Goal: Transaction & Acquisition: Obtain resource

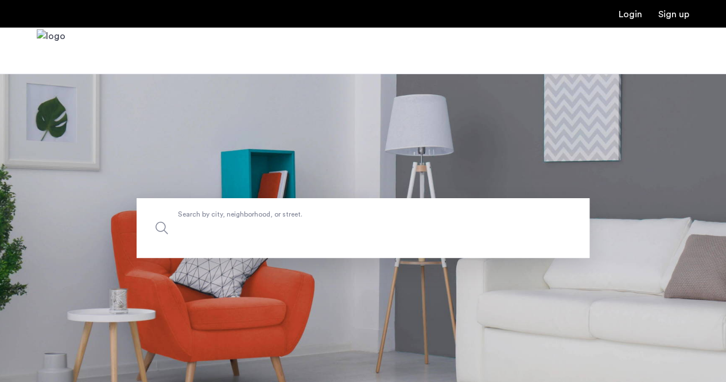
click at [308, 217] on label "Search by city, neighborhood, or street." at bounding box center [363, 228] width 453 height 60
click at [308, 217] on input "Search by city, neighborhood, or street." at bounding box center [363, 228] width 453 height 60
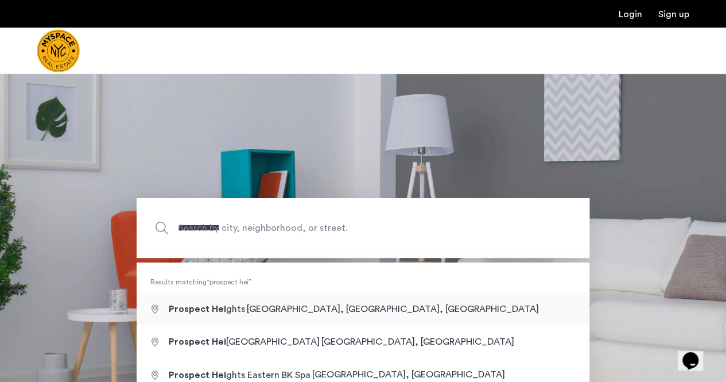
type input "**********"
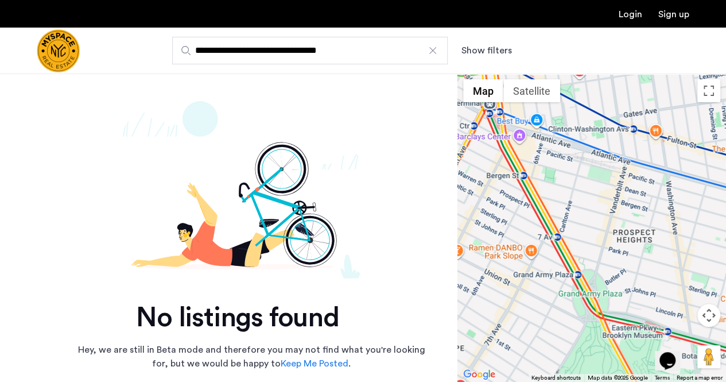
click at [433, 48] on div at bounding box center [432, 50] width 11 height 11
click at [433, 48] on input "**********" at bounding box center [310, 51] width 276 height 28
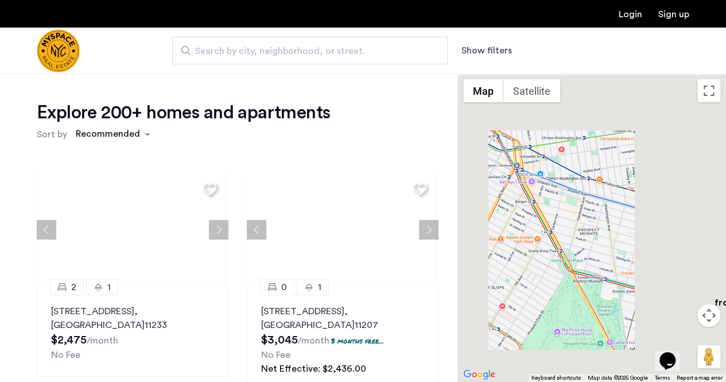
click at [296, 51] on span "Search by city, neighborhood, or street." at bounding box center [305, 51] width 221 height 14
click at [296, 51] on input "Search by city, neighborhood, or street." at bounding box center [310, 51] width 276 height 28
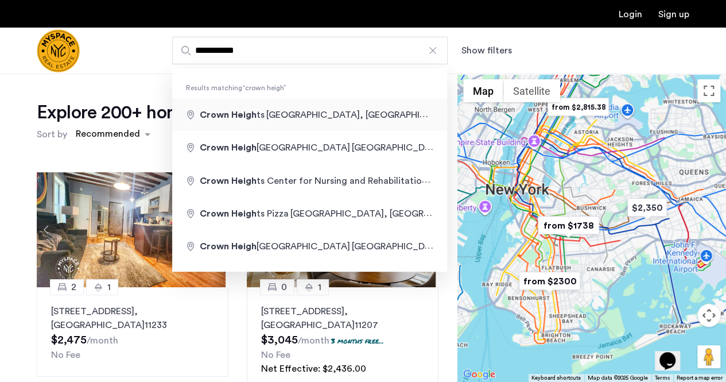
type input "**********"
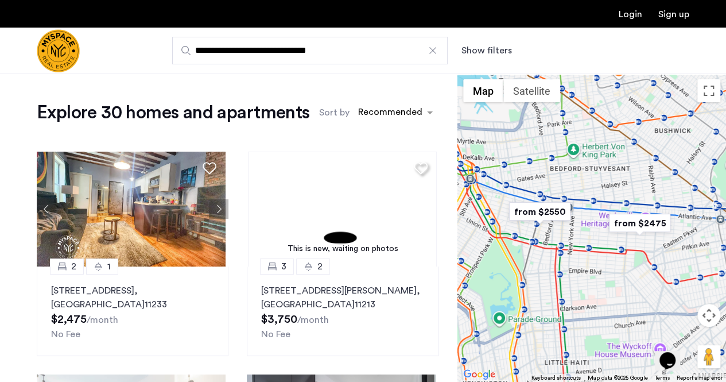
click at [526, 211] on img "from $2550" at bounding box center [540, 212] width 71 height 26
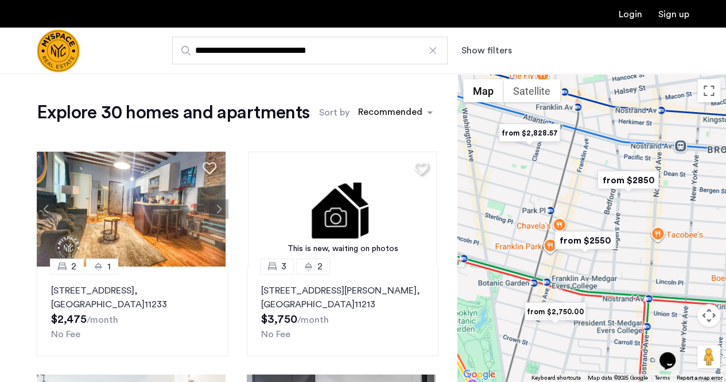
click at [562, 314] on img "from $2,750.00" at bounding box center [555, 312] width 71 height 26
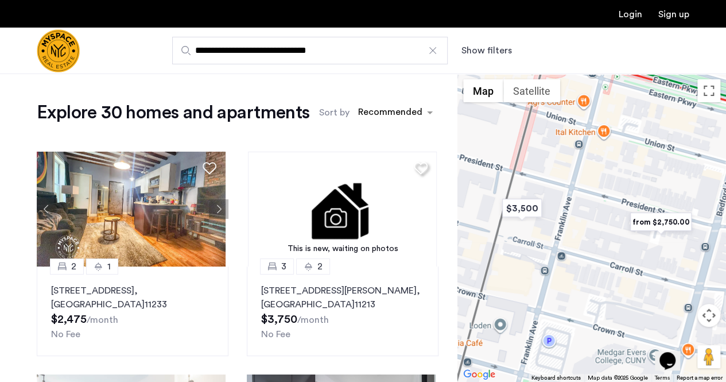
click at [667, 224] on img "from $2,750.00" at bounding box center [661, 222] width 71 height 26
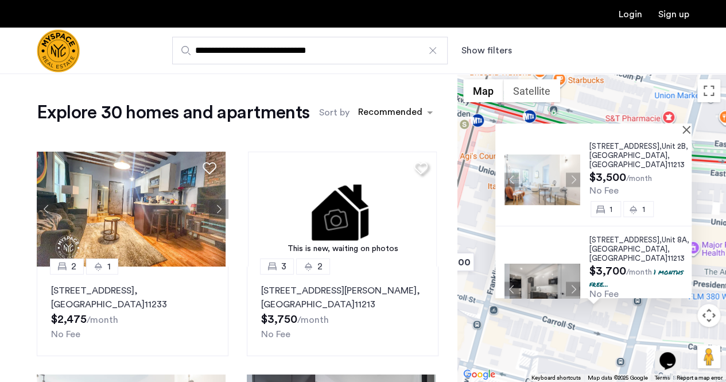
scroll to position [241, 0]
click at [687, 128] on button "Close" at bounding box center [689, 129] width 8 height 8
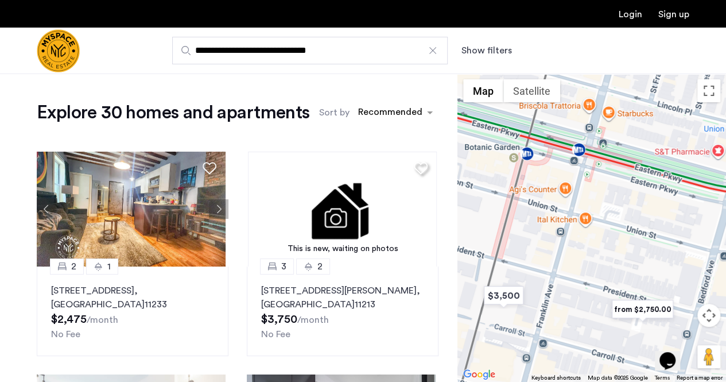
drag, startPoint x: 565, startPoint y: 160, endPoint x: 667, endPoint y: 211, distance: 114.0
click at [667, 211] on div "To navigate, press the arrow keys." at bounding box center [592, 228] width 269 height 308
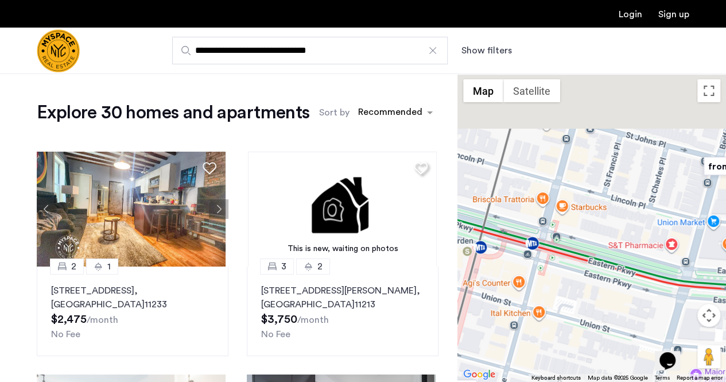
drag, startPoint x: 644, startPoint y: 211, endPoint x: 531, endPoint y: 310, distance: 149.8
click at [531, 310] on div at bounding box center [592, 228] width 269 height 308
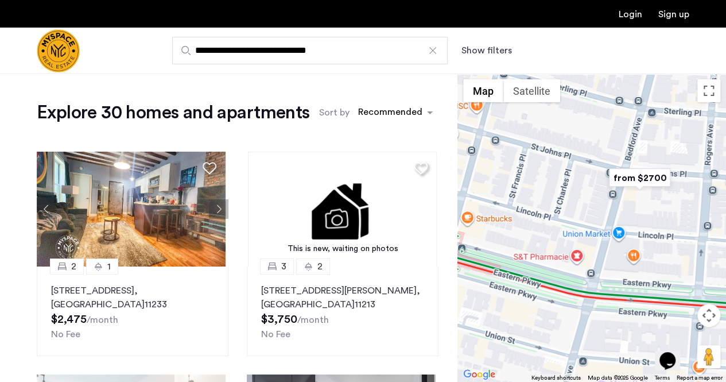
drag, startPoint x: 600, startPoint y: 232, endPoint x: 527, endPoint y: 234, distance: 73.0
click at [527, 234] on div at bounding box center [592, 228] width 269 height 308
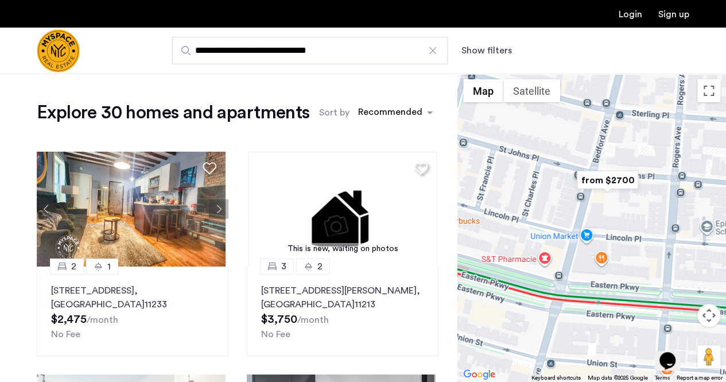
click at [597, 183] on img "from $2700" at bounding box center [608, 180] width 71 height 26
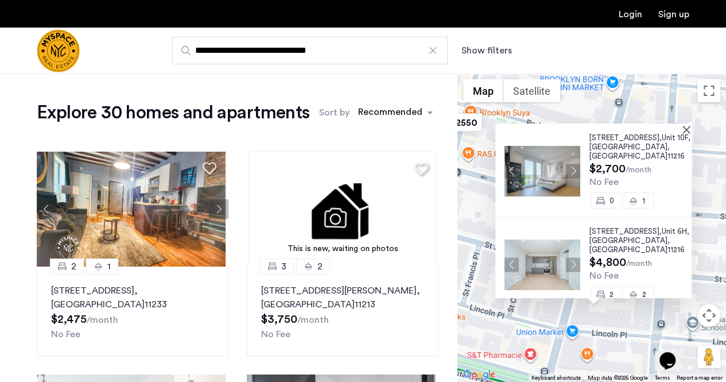
scroll to position [0, 0]
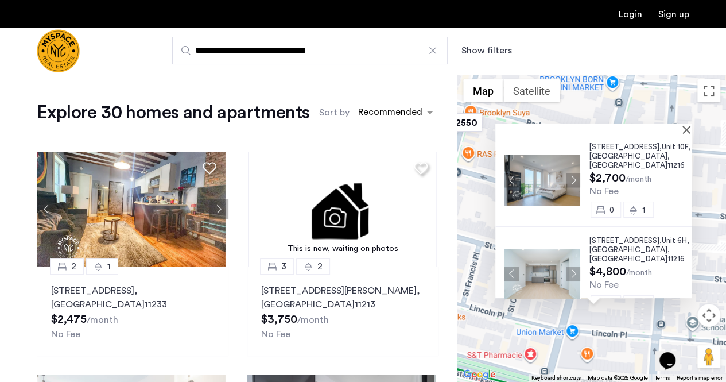
click at [573, 180] on button "Next apartment" at bounding box center [573, 180] width 14 height 14
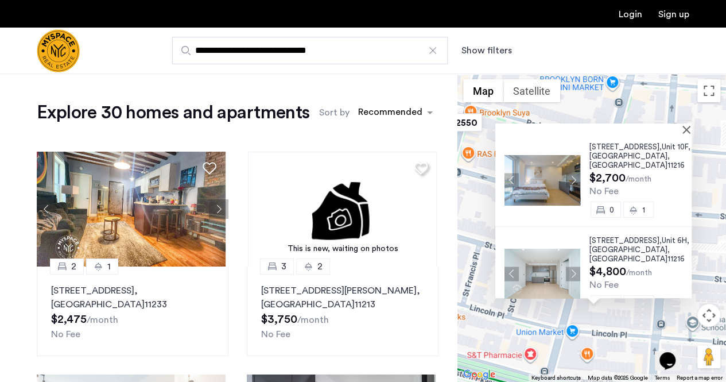
click at [573, 180] on button "Next apartment" at bounding box center [573, 180] width 14 height 14
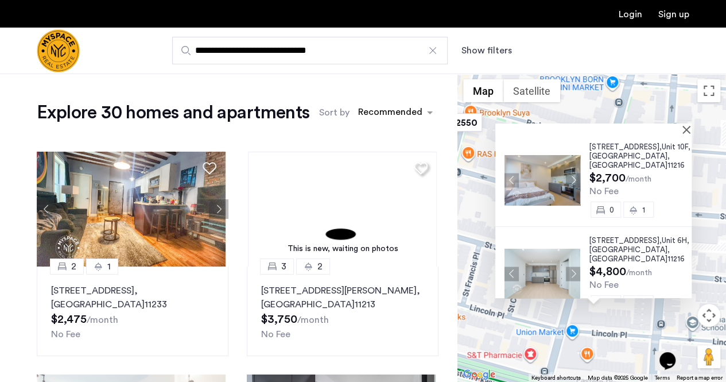
click at [573, 180] on button "Next apartment" at bounding box center [573, 180] width 14 height 14
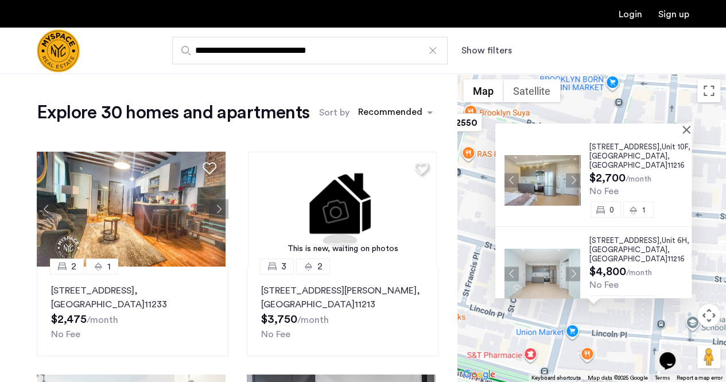
scroll to position [25, 0]
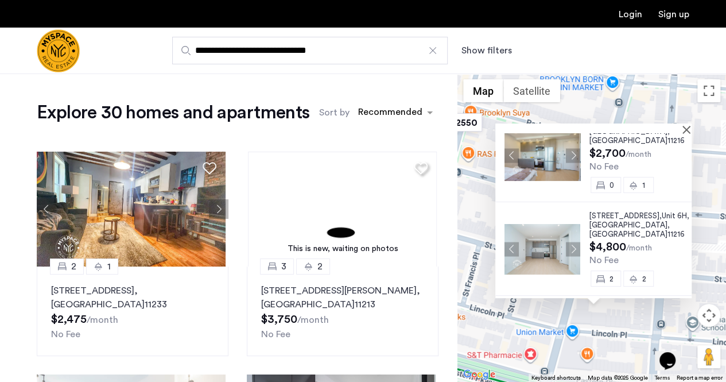
drag, startPoint x: 628, startPoint y: 221, endPoint x: 647, endPoint y: 221, distance: 19.5
click at [647, 221] on div "1499 Bedford Avenue, Unit 6H, Brooklyn , NY 11216" at bounding box center [641, 225] width 102 height 28
click at [689, 130] on button "Close" at bounding box center [689, 129] width 8 height 8
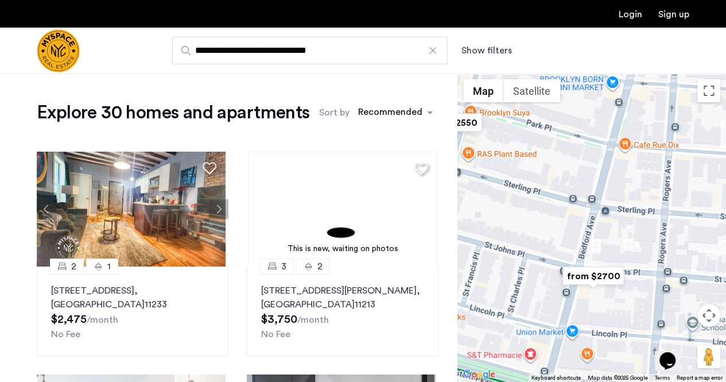
click at [709, 315] on button "Map camera controls" at bounding box center [709, 315] width 23 height 23
click at [687, 341] on div "Opens Chat This icon Opens the chat window." at bounding box center [674, 341] width 28 height 0
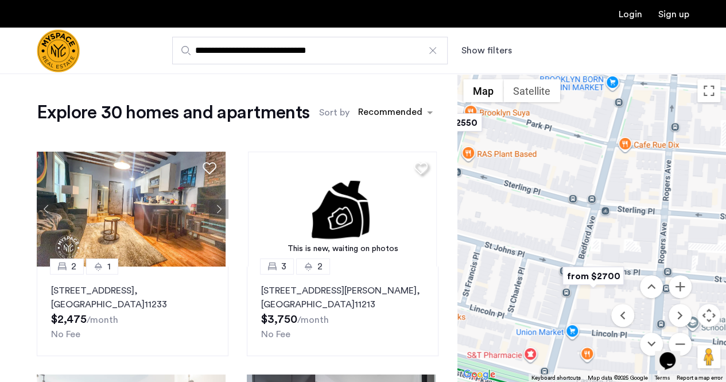
click at [686, 341] on div "Opens Chat This icon Opens the chat window." at bounding box center [674, 341] width 28 height 0
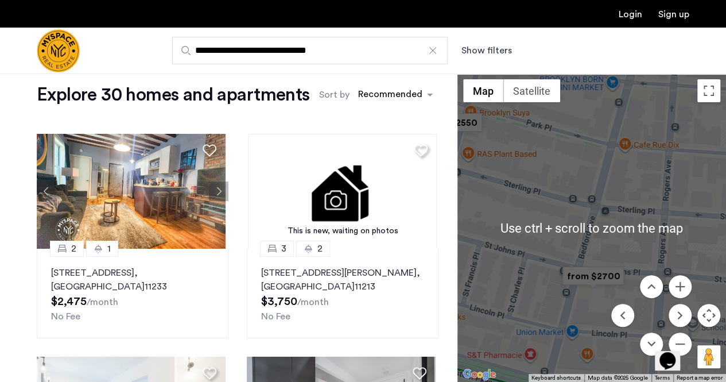
scroll to position [18, 0]
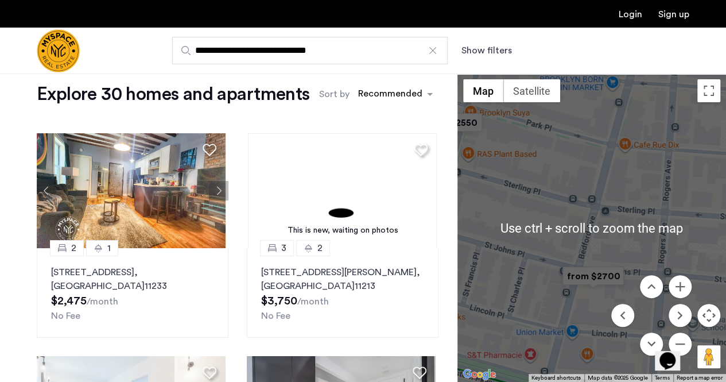
click at [581, 206] on div at bounding box center [592, 228] width 269 height 308
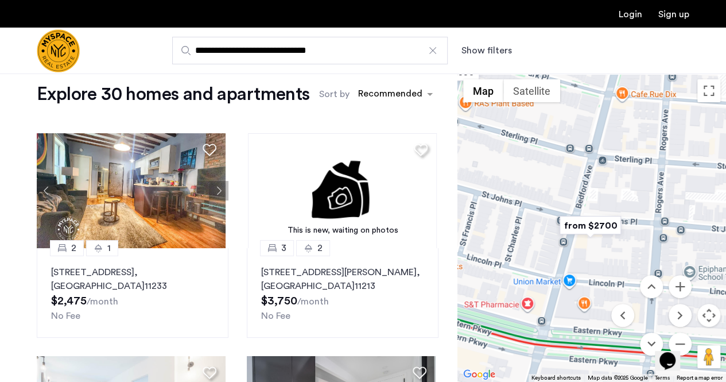
drag, startPoint x: 706, startPoint y: 279, endPoint x: 704, endPoint y: 224, distance: 54.6
click at [704, 224] on div at bounding box center [592, 228] width 269 height 308
drag, startPoint x: 583, startPoint y: 241, endPoint x: 666, endPoint y: 303, distance: 103.0
click at [666, 303] on div "$2,475 $3,750 $3,000 $3,500 $4,500 $3,500 from $2,750.00 from $2850 from $3,287…" at bounding box center [592, 228] width 269 height 308
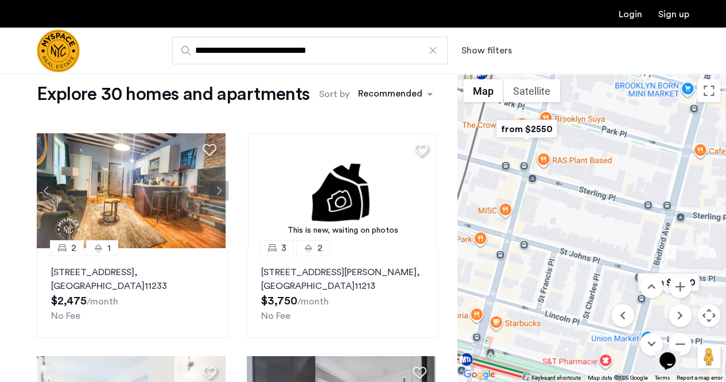
click at [682, 341] on div "Opens Chat This icon Opens the chat window." at bounding box center [674, 341] width 28 height 0
click at [674, 352] on icon "$i18n('chat', 'chat_widget')" at bounding box center [668, 360] width 16 height 17
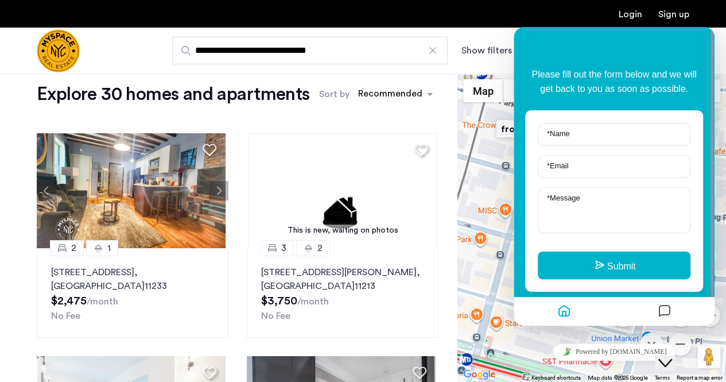
click at [672, 356] on icon "Close Chat This icon closes the chat window." at bounding box center [666, 363] width 14 height 14
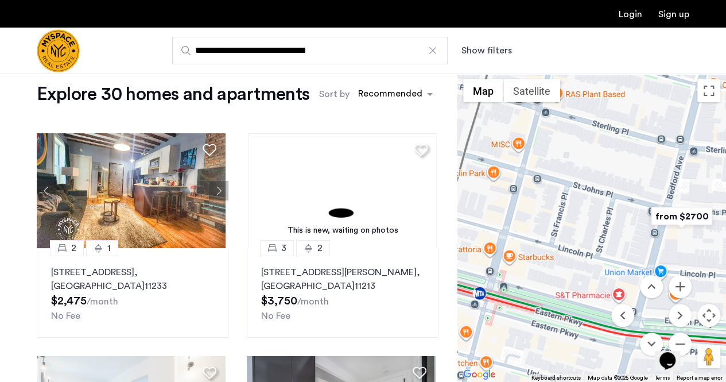
drag, startPoint x: 702, startPoint y: 330, endPoint x: 717, endPoint y: 245, distance: 85.7
click at [717, 245] on div at bounding box center [592, 228] width 269 height 308
click at [686, 335] on button "Zoom out" at bounding box center [680, 344] width 23 height 23
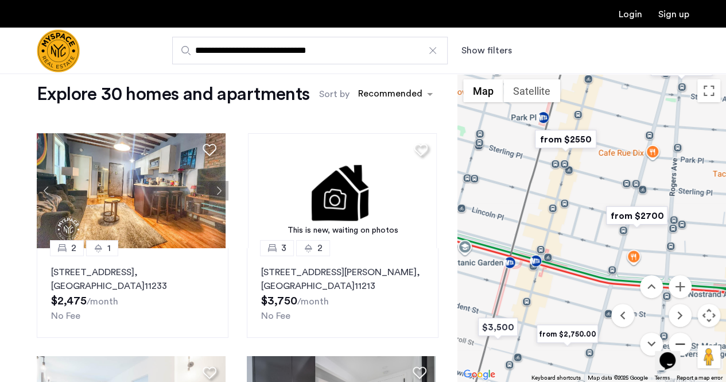
click at [686, 335] on button "Zoom out" at bounding box center [680, 344] width 23 height 23
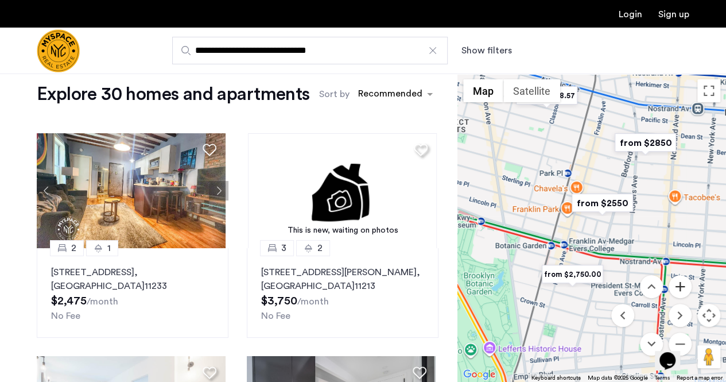
click at [685, 280] on button "Zoom in" at bounding box center [680, 286] width 23 height 23
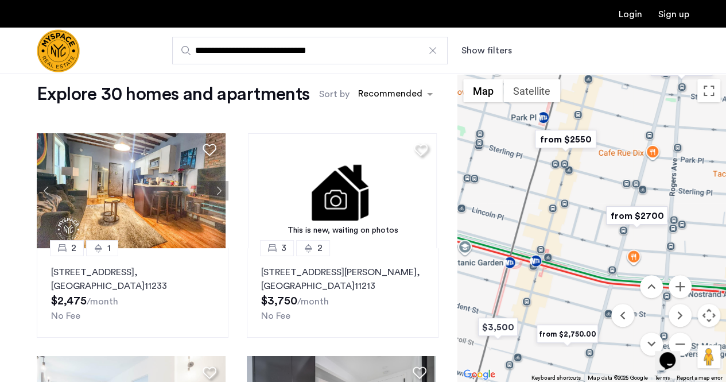
click at [569, 136] on img "from $2550" at bounding box center [566, 139] width 71 height 26
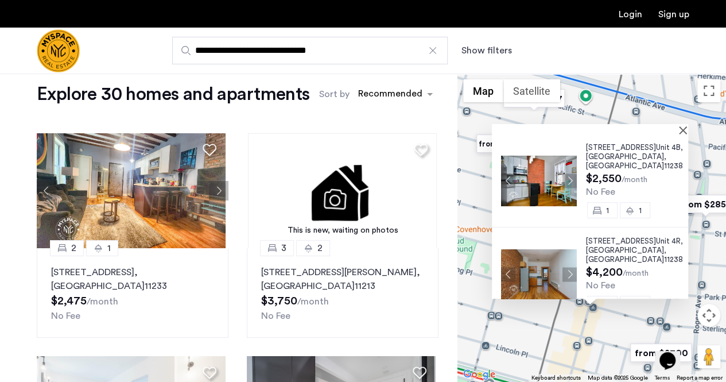
click at [611, 150] on span "728 Franklin Ave," at bounding box center [621, 147] width 70 height 7
click at [685, 128] on button "Close" at bounding box center [686, 130] width 8 height 8
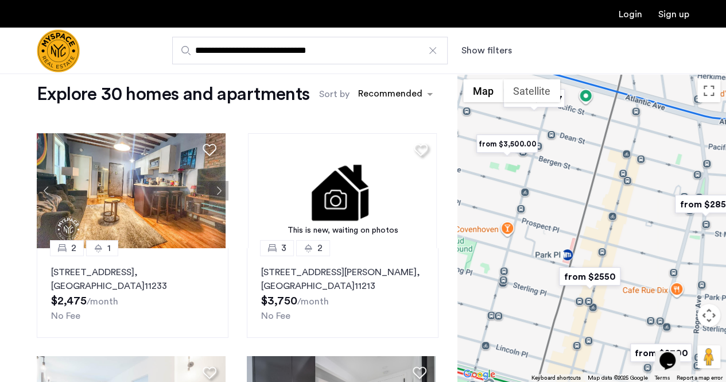
drag, startPoint x: 693, startPoint y: 310, endPoint x: 666, endPoint y: 278, distance: 41.5
click at [666, 278] on div "To navigate, press the arrow keys." at bounding box center [592, 228] width 269 height 308
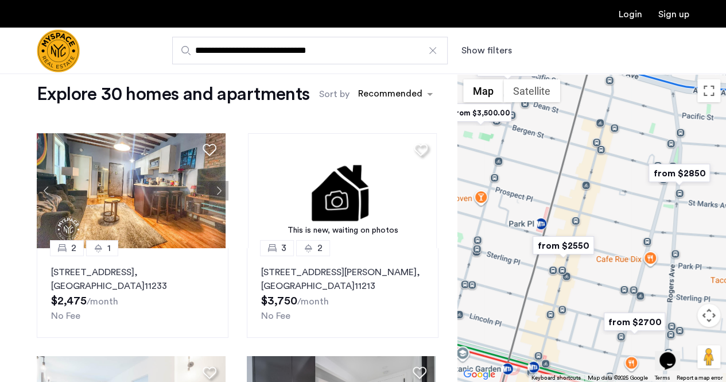
click at [702, 311] on button "Map camera controls" at bounding box center [709, 315] width 23 height 23
click at [687, 341] on div "Opens Chat This icon Opens the chat window." at bounding box center [674, 341] width 28 height 0
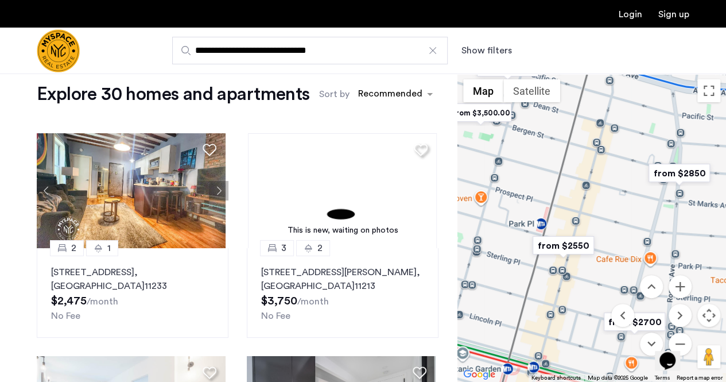
click at [684, 341] on div "Opens Chat This icon Opens the chat window." at bounding box center [674, 341] width 28 height 0
click at [687, 341] on div "Opens Chat This icon Opens the chat window." at bounding box center [674, 341] width 28 height 0
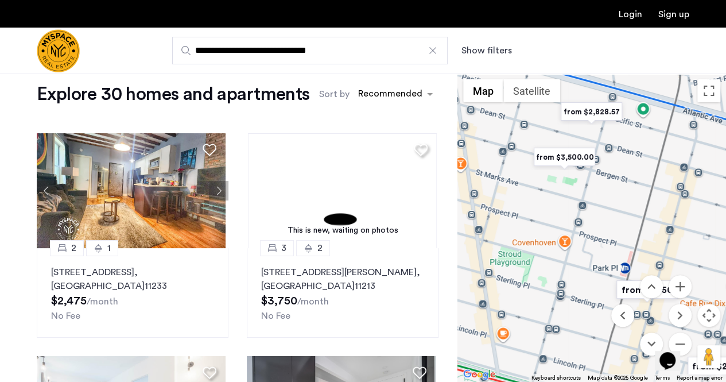
drag, startPoint x: 584, startPoint y: 197, endPoint x: 674, endPoint y: 243, distance: 101.5
click at [674, 243] on div at bounding box center [592, 228] width 269 height 308
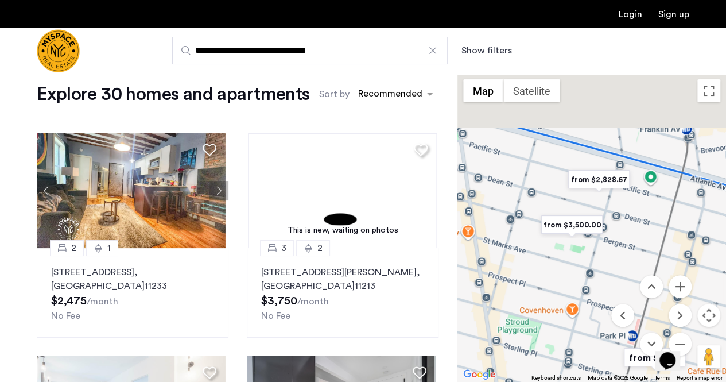
drag, startPoint x: 619, startPoint y: 144, endPoint x: 628, endPoint y: 219, distance: 75.9
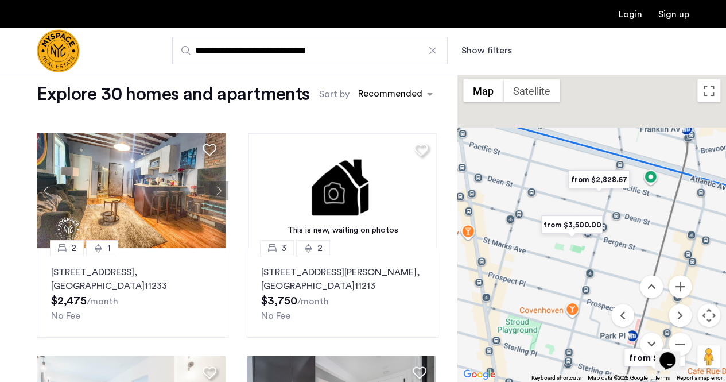
click at [628, 219] on div at bounding box center [592, 228] width 269 height 308
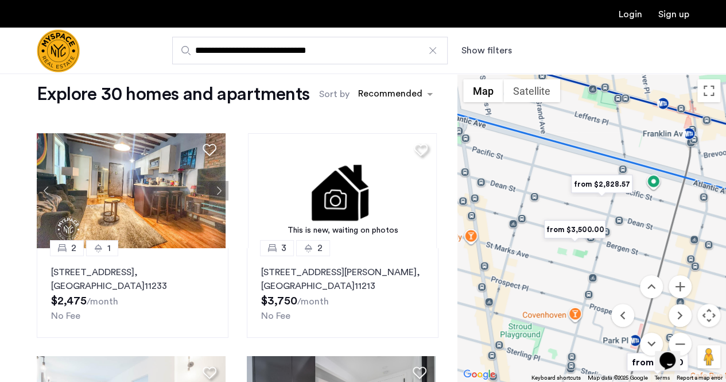
click at [610, 187] on img "from $2,828.57" at bounding box center [602, 184] width 71 height 26
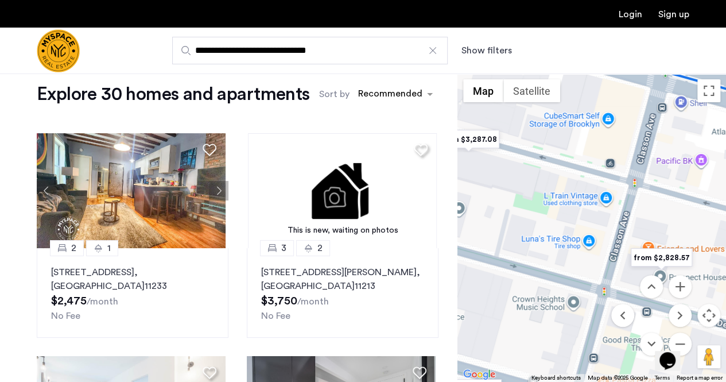
drag, startPoint x: 606, startPoint y: 248, endPoint x: 551, endPoint y: 205, distance: 69.6
click at [551, 205] on div "To navigate, press the arrow keys." at bounding box center [592, 228] width 269 height 308
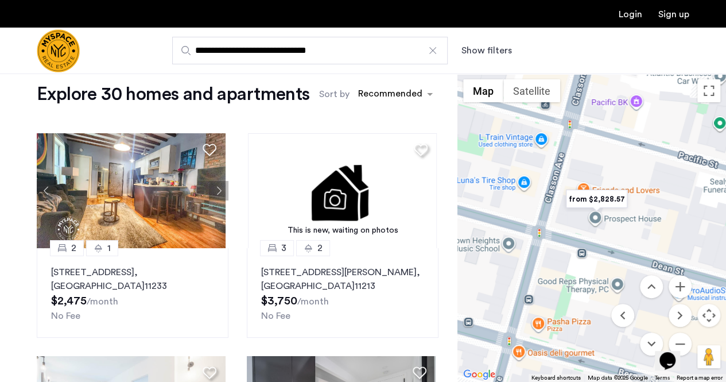
click at [599, 202] on img "from $2,828.57" at bounding box center [597, 199] width 71 height 26
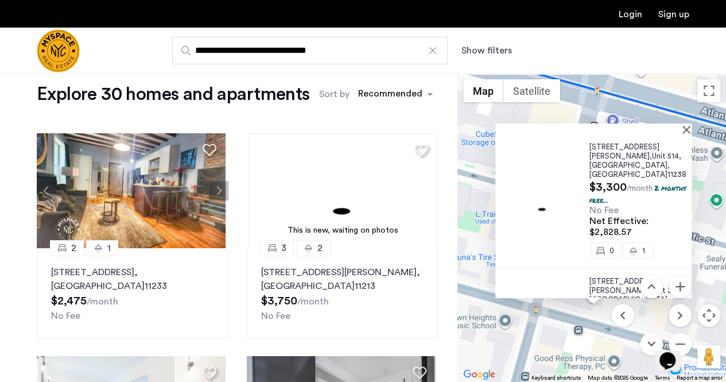
click at [687, 341] on div "Opens Chat This icon Opens the chat window." at bounding box center [674, 341] width 28 height 0
click at [648, 341] on button "Move down" at bounding box center [651, 344] width 23 height 23
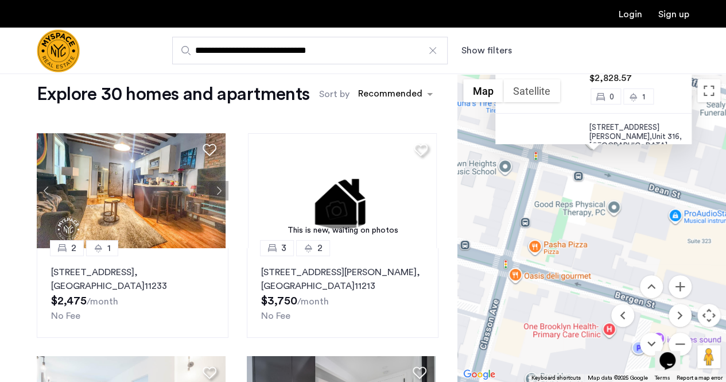
click at [685, 341] on div "Opens Chat This icon Opens the chat window." at bounding box center [674, 341] width 28 height 0
click at [686, 341] on div "Opens Chat This icon Opens the chat window." at bounding box center [674, 341] width 28 height 0
click at [629, 233] on div "953 Dean Street, Unit 514, Brooklyn , NY 11238 $3,300 /month 2 months free... N…" at bounding box center [592, 228] width 269 height 308
click at [677, 352] on icon "Opens Chat This icon Opens the chat window." at bounding box center [668, 360] width 18 height 18
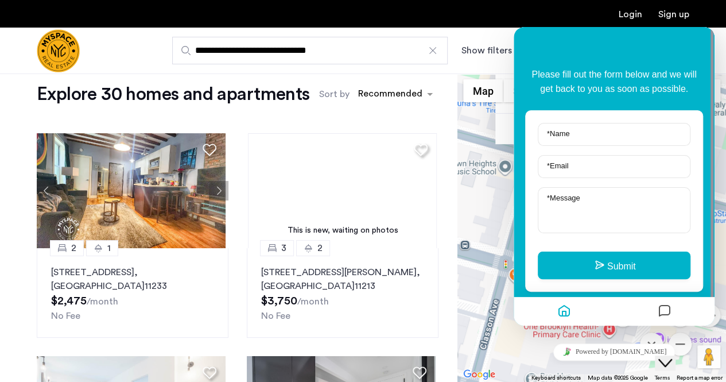
click at [672, 356] on icon "Close Chat This icon closes the chat window." at bounding box center [666, 363] width 14 height 14
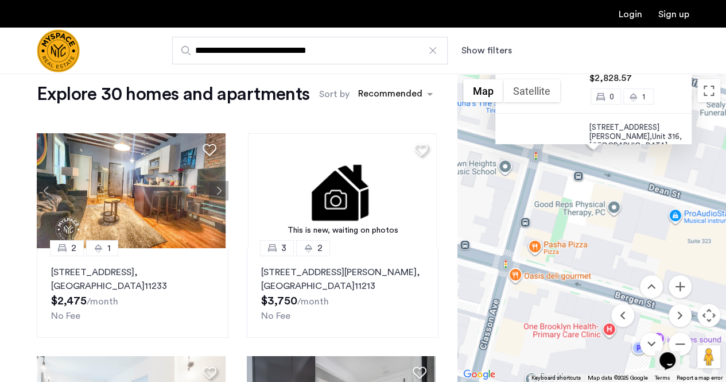
click at [685, 341] on div "Opens Chat This icon Opens the chat window." at bounding box center [674, 341] width 28 height 0
click at [687, 341] on div "Opens Chat This icon Opens the chat window." at bounding box center [674, 341] width 28 height 0
click at [677, 351] on div "Opens Chat This icon Opens the chat window." at bounding box center [668, 360] width 18 height 18
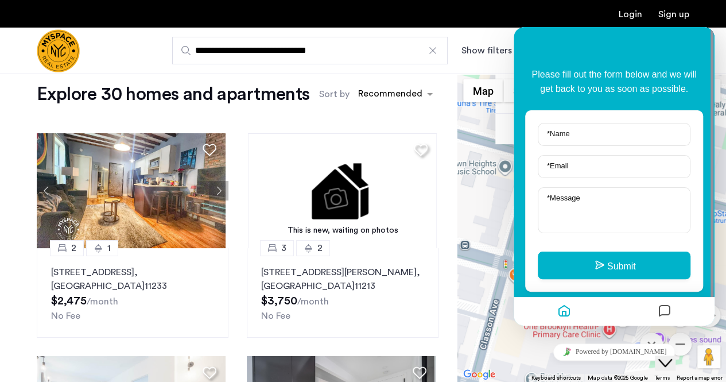
click at [672, 356] on div "Close Chat This icon closes the chat window." at bounding box center [666, 363] width 14 height 14
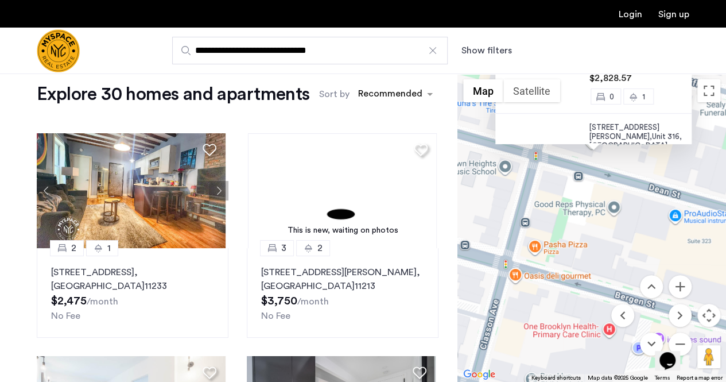
click at [687, 341] on div "Opens Chat This icon Opens the chat window." at bounding box center [674, 341] width 28 height 0
drag, startPoint x: 687, startPoint y: 337, endPoint x: 679, endPoint y: 299, distance: 39.3
click html "Opens Chat This icon Opens the chat window."
drag, startPoint x: 627, startPoint y: 317, endPoint x: 699, endPoint y: 270, distance: 86.5
click at [699, 270] on div "$2,475 $3,750 $3,000 $3,500 $4,500 $3,500 $3,200 from $2,750.00 from $3,287.08 …" at bounding box center [592, 228] width 269 height 308
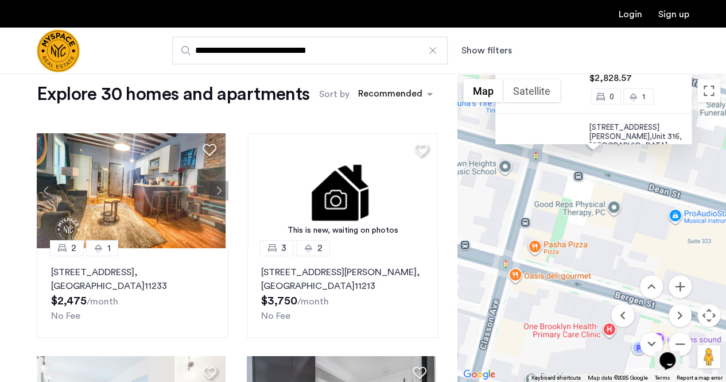
click at [535, 220] on div "953 Dean Street, Unit 514, Brooklyn , NY 11238 $3,300 /month 2 months free... N…" at bounding box center [592, 228] width 269 height 308
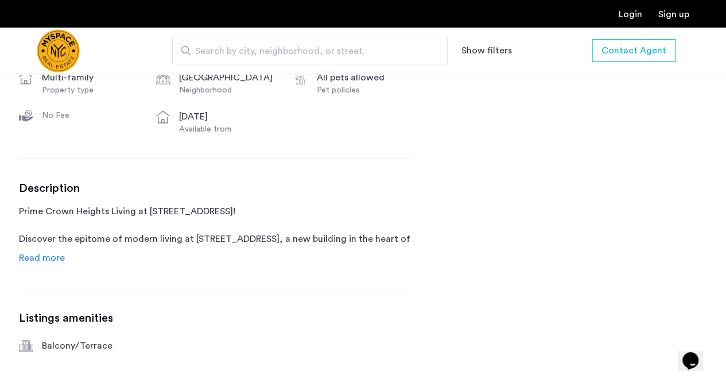
scroll to position [485, 0]
click at [632, 56] on span "Contact Agent" at bounding box center [634, 51] width 65 height 14
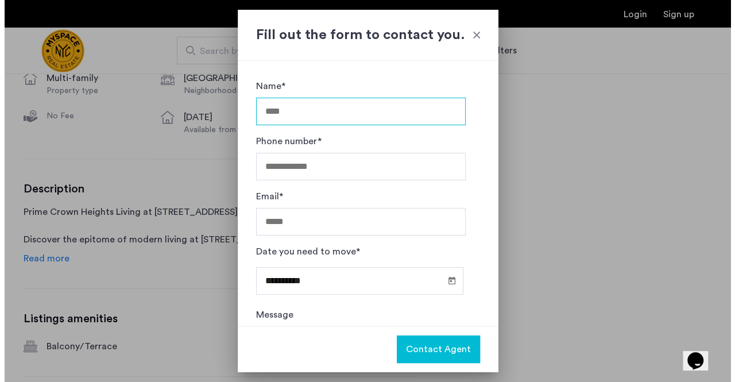
scroll to position [0, 0]
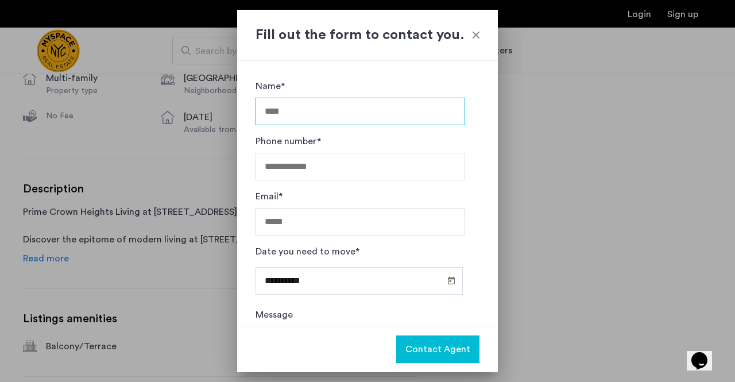
click at [391, 109] on input "Name*" at bounding box center [361, 112] width 210 height 28
type input "**********"
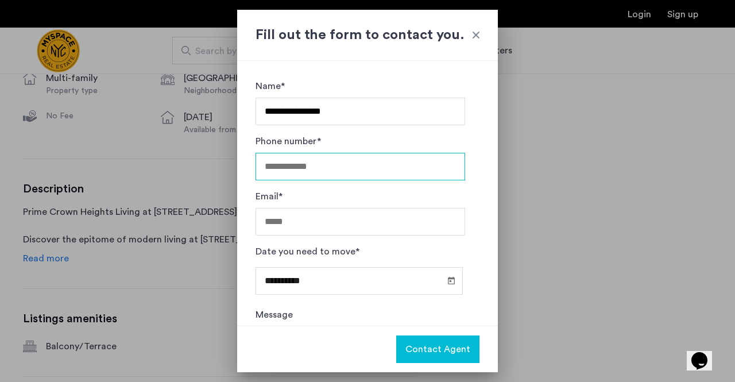
click at [346, 160] on input "Phone number*" at bounding box center [361, 167] width 210 height 28
type input "**********"
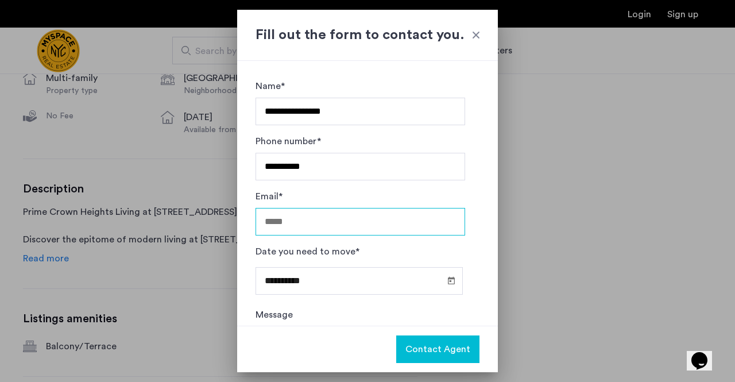
click at [339, 213] on input "Email*" at bounding box center [361, 222] width 210 height 28
type input "**********"
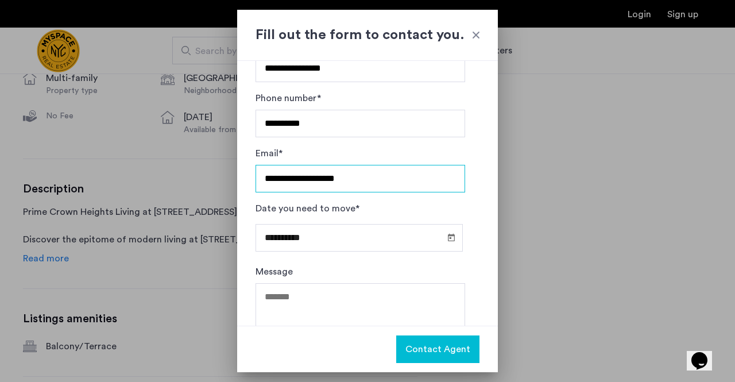
scroll to position [44, 0]
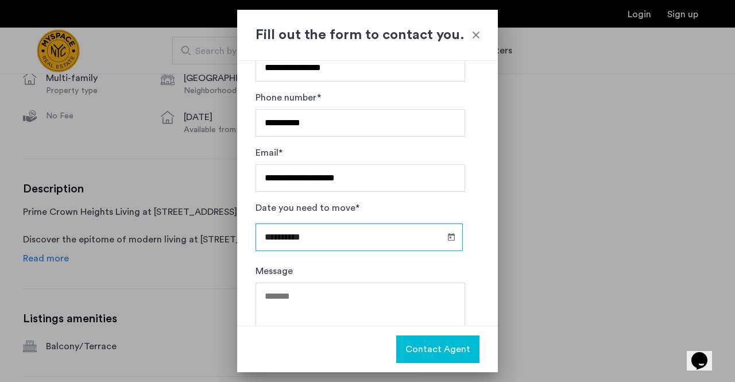
click at [365, 239] on input "**********" at bounding box center [359, 237] width 207 height 28
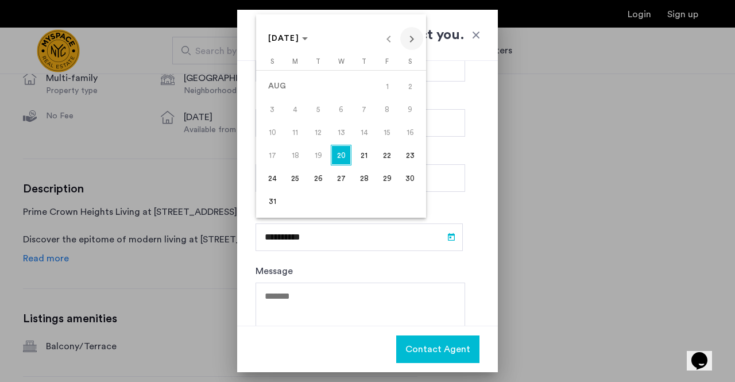
click at [411, 36] on span "Next month" at bounding box center [411, 38] width 23 height 23
click at [298, 107] on span "6" at bounding box center [295, 109] width 21 height 21
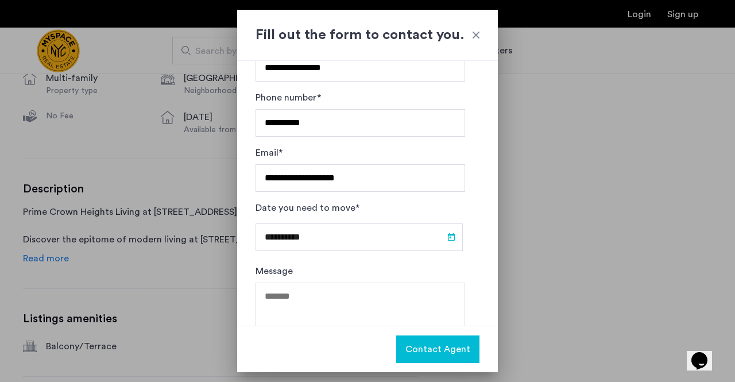
type input "**********"
click at [442, 230] on span "Open calendar" at bounding box center [452, 237] width 28 height 28
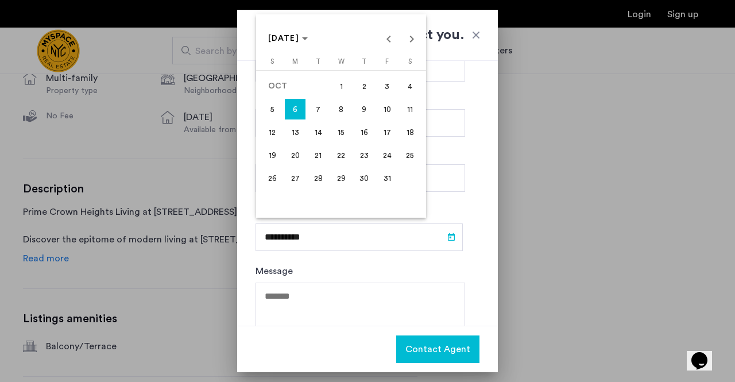
click at [424, 284] on div at bounding box center [367, 191] width 735 height 382
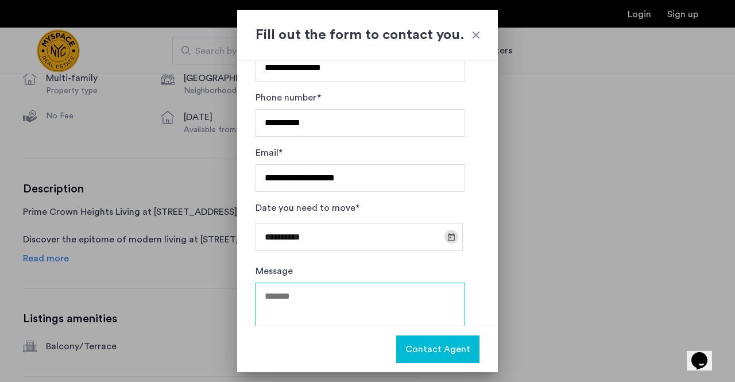
click at [391, 296] on textarea "Message" at bounding box center [361, 317] width 210 height 69
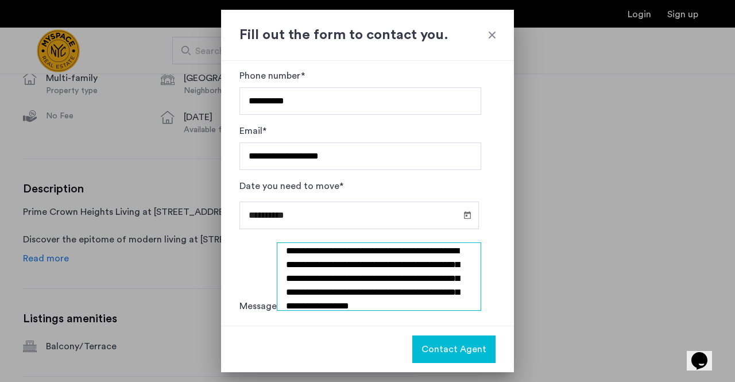
scroll to position [19, 0]
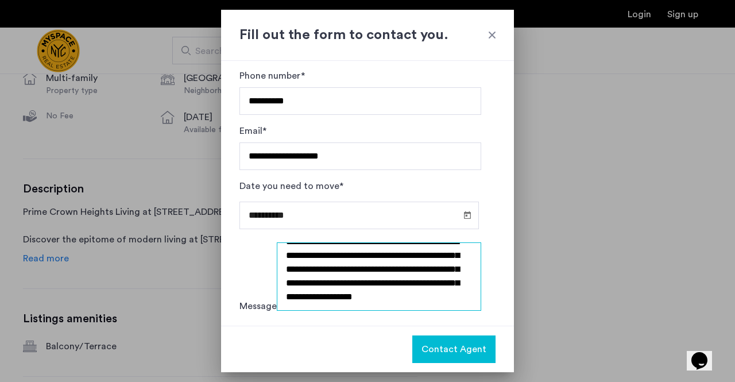
click at [277, 295] on textarea "**********" at bounding box center [379, 276] width 205 height 68
click at [314, 311] on textarea "**********" at bounding box center [379, 276] width 205 height 68
click at [347, 286] on textarea "**********" at bounding box center [379, 276] width 205 height 68
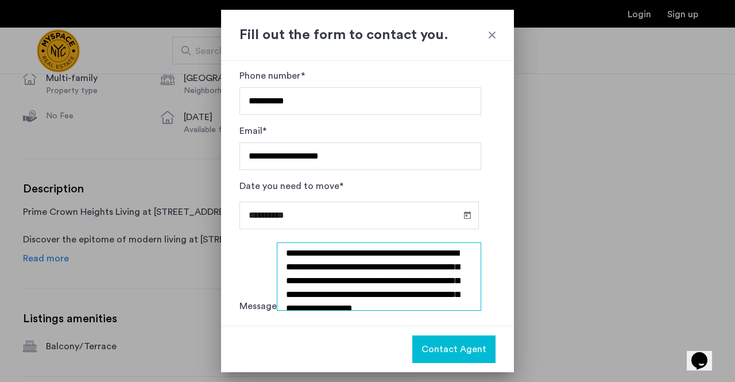
scroll to position [2, 0]
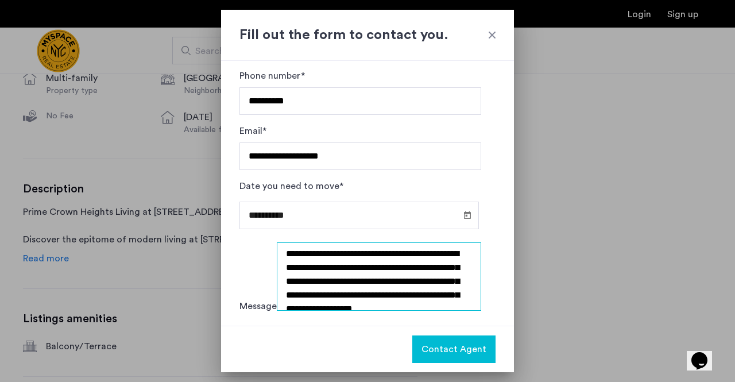
click at [438, 296] on textarea "**********" at bounding box center [379, 276] width 205 height 68
type textarea "**********"
click at [439, 351] on span "Contact Agent" at bounding box center [454, 349] width 65 height 14
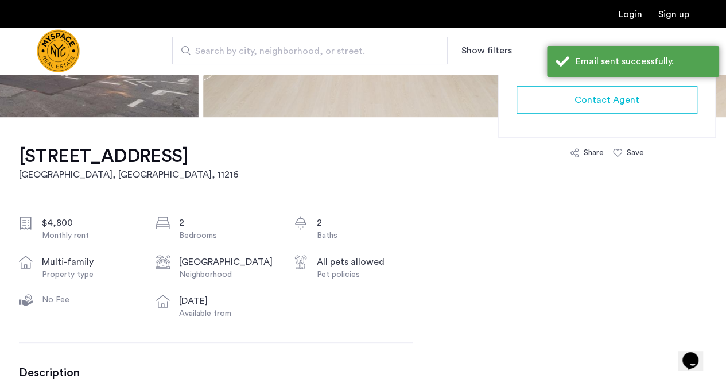
scroll to position [291, 0]
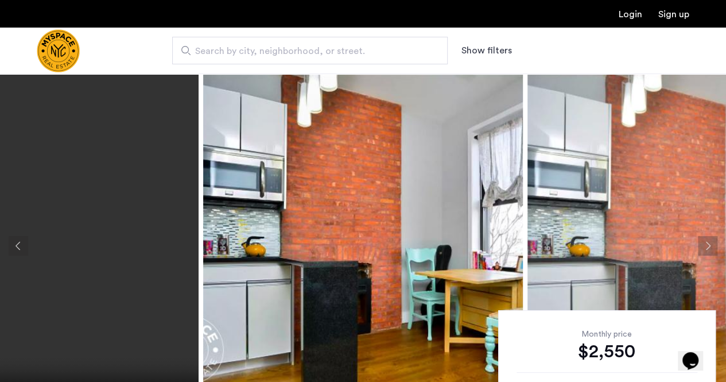
click at [708, 245] on button "Next apartment" at bounding box center [708, 246] width 20 height 20
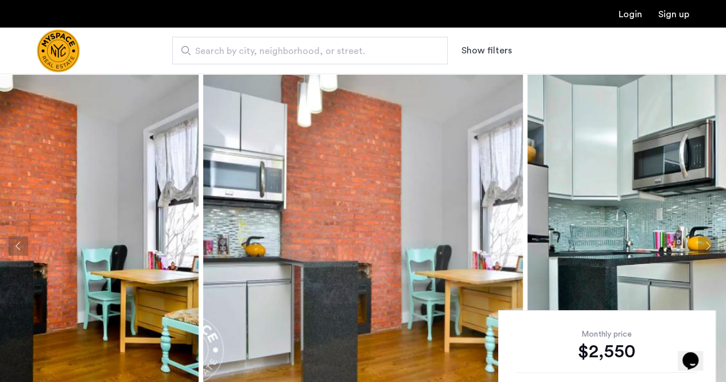
click at [708, 245] on button "Next apartment" at bounding box center [708, 246] width 20 height 20
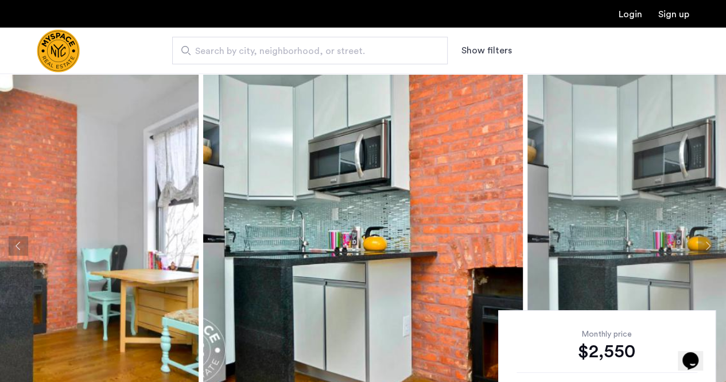
click at [708, 245] on button "Next apartment" at bounding box center [708, 246] width 20 height 20
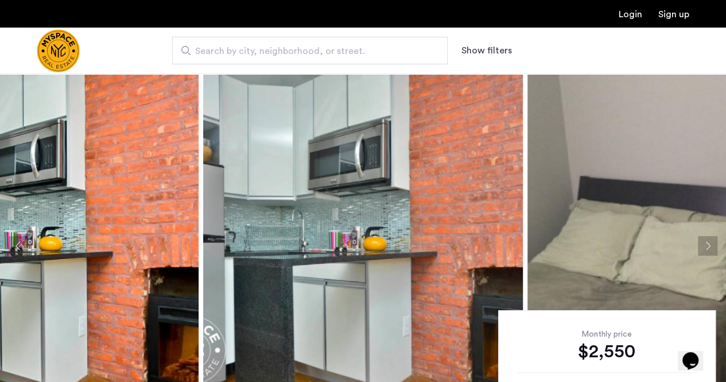
click at [708, 245] on button "Next apartment" at bounding box center [708, 246] width 20 height 20
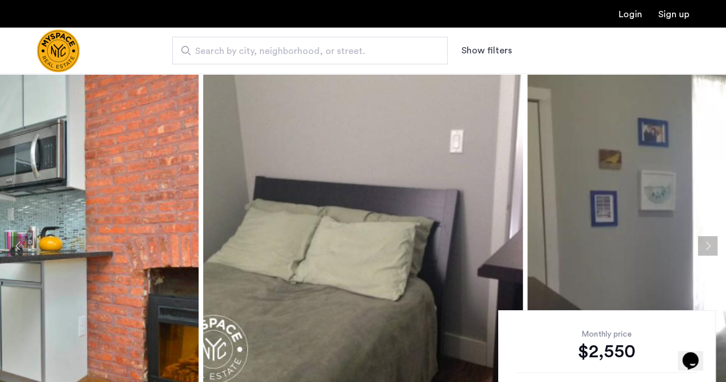
click at [708, 245] on button "Next apartment" at bounding box center [708, 246] width 20 height 20
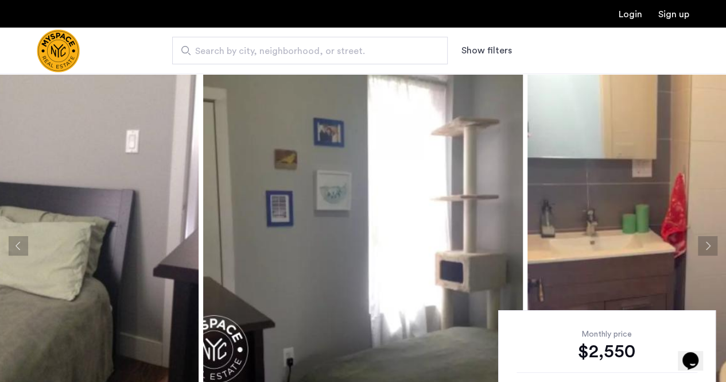
click at [708, 245] on button "Next apartment" at bounding box center [708, 246] width 20 height 20
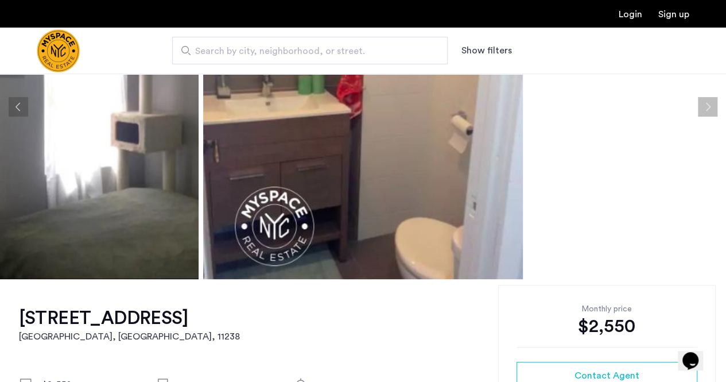
scroll to position [138, 0]
click at [708, 109] on button "Next apartment" at bounding box center [708, 108] width 20 height 20
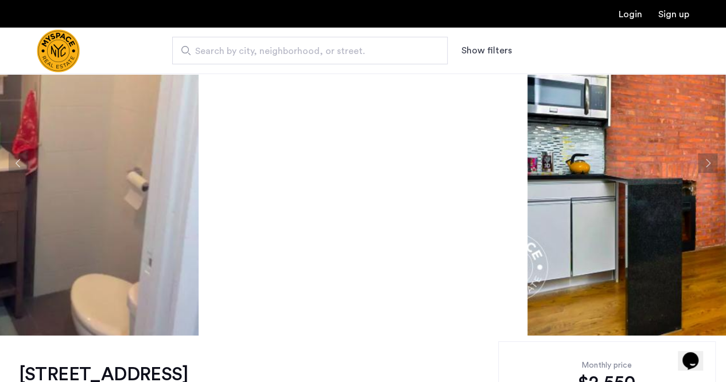
scroll to position [82, 0]
click at [706, 163] on button "Next apartment" at bounding box center [708, 164] width 20 height 20
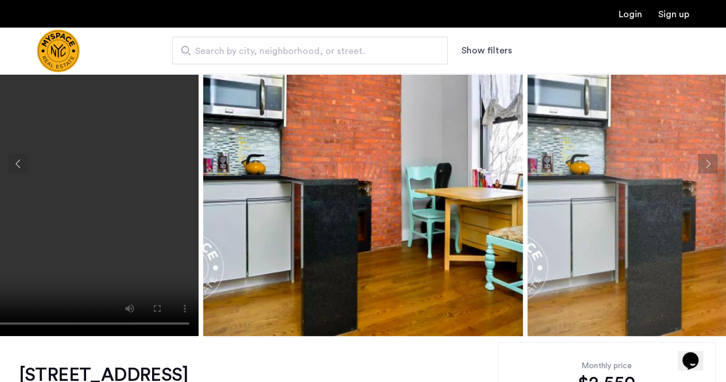
click at [706, 163] on button "Next apartment" at bounding box center [708, 164] width 20 height 20
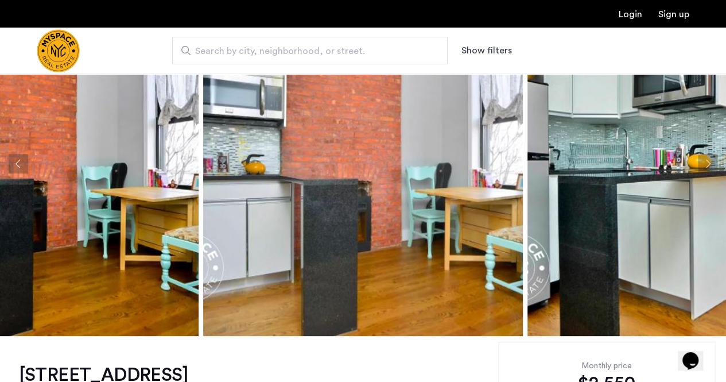
click at [706, 163] on button "Next apartment" at bounding box center [708, 164] width 20 height 20
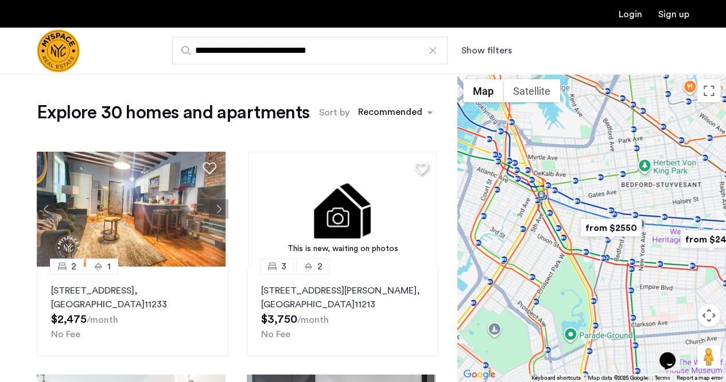
drag, startPoint x: 555, startPoint y: 180, endPoint x: 633, endPoint y: 199, distance: 80.4
click at [633, 199] on div at bounding box center [592, 228] width 269 height 308
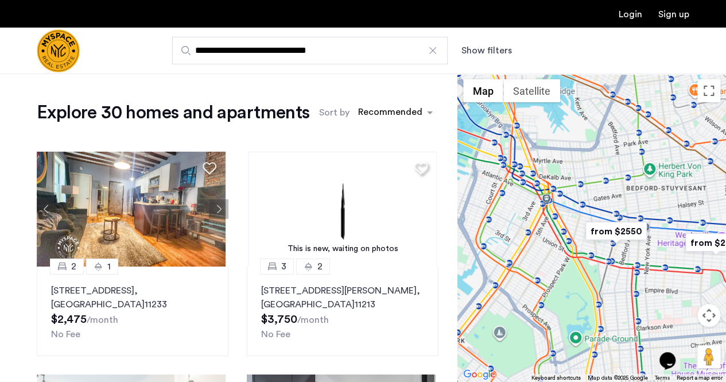
click at [639, 234] on img "from $2550" at bounding box center [616, 231] width 71 height 26
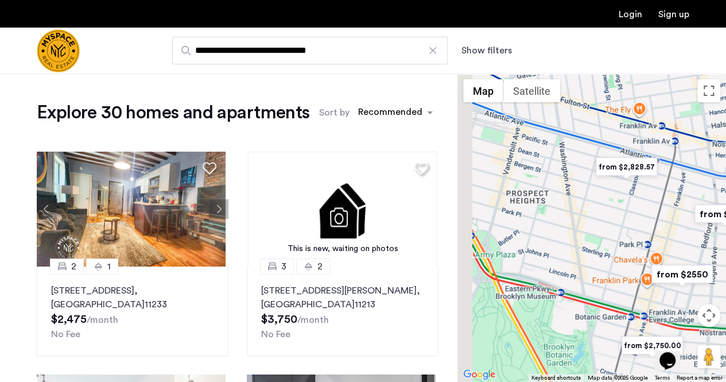
drag, startPoint x: 506, startPoint y: 176, endPoint x: 628, endPoint y: 223, distance: 131.3
click at [628, 223] on div "To navigate, press the arrow keys." at bounding box center [592, 228] width 269 height 308
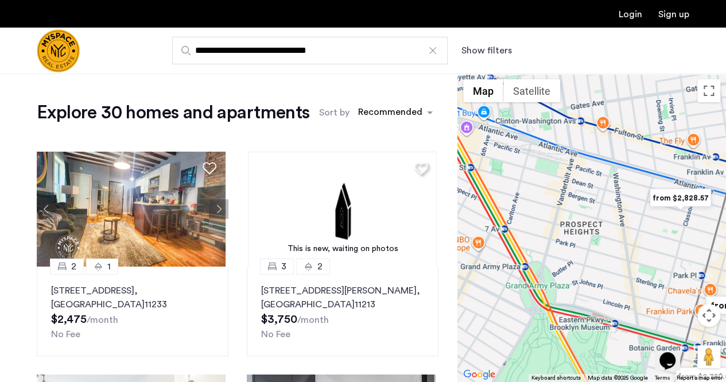
drag, startPoint x: 561, startPoint y: 214, endPoint x: 639, endPoint y: 250, distance: 86.1
click at [639, 250] on div "To navigate, press the arrow keys." at bounding box center [592, 228] width 269 height 308
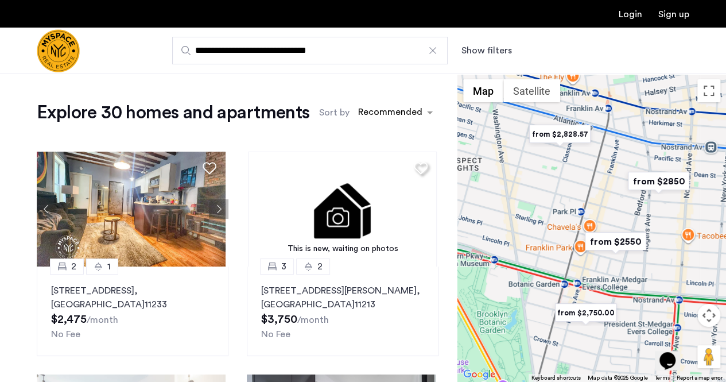
drag, startPoint x: 656, startPoint y: 264, endPoint x: 481, endPoint y: 168, distance: 199.4
click at [481, 168] on div "To navigate, press the arrow keys." at bounding box center [592, 228] width 269 height 308
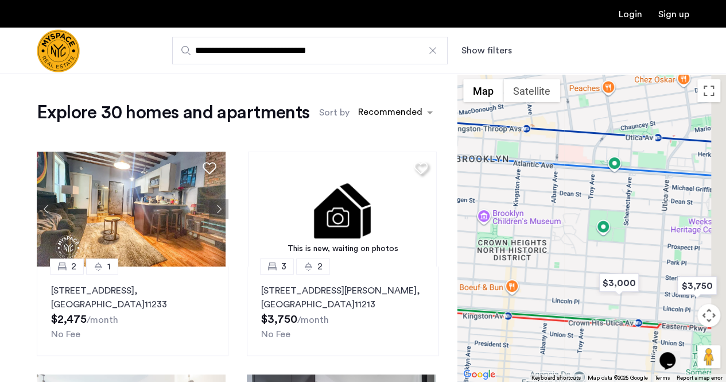
drag, startPoint x: 614, startPoint y: 173, endPoint x: 504, endPoint y: 313, distance: 177.9
click at [504, 313] on div "To navigate, press the arrow keys." at bounding box center [592, 228] width 269 height 308
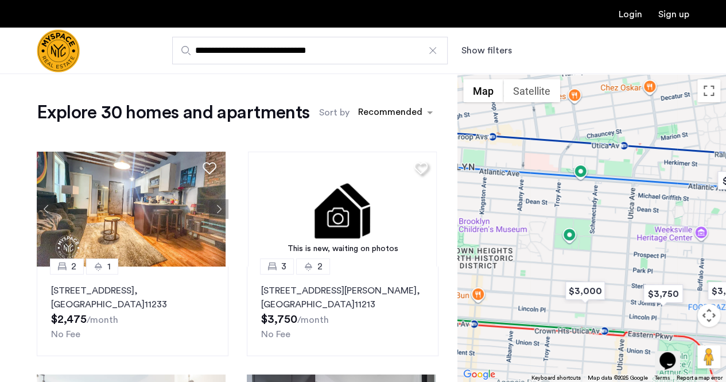
drag, startPoint x: 409, startPoint y: 48, endPoint x: 171, endPoint y: 34, distance: 238.7
click at [171, 34] on div "**********" at bounding box center [363, 51] width 726 height 47
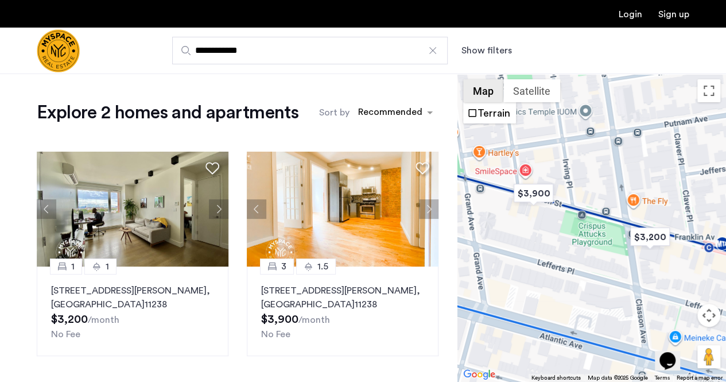
type input "**********"
click at [492, 88] on button "Map" at bounding box center [483, 90] width 40 height 23
click at [652, 235] on img "$3,200" at bounding box center [650, 237] width 49 height 26
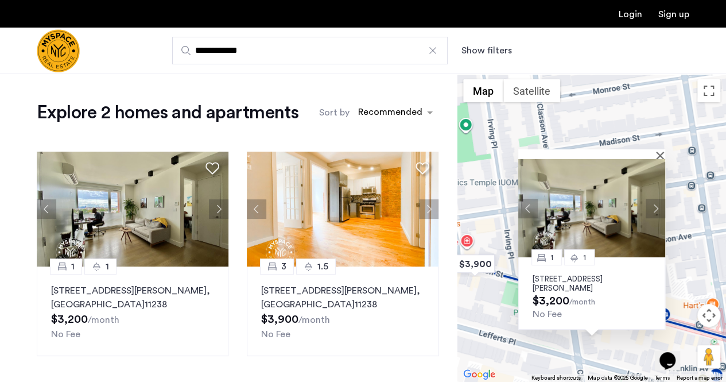
click at [593, 229] on img at bounding box center [592, 208] width 147 height 98
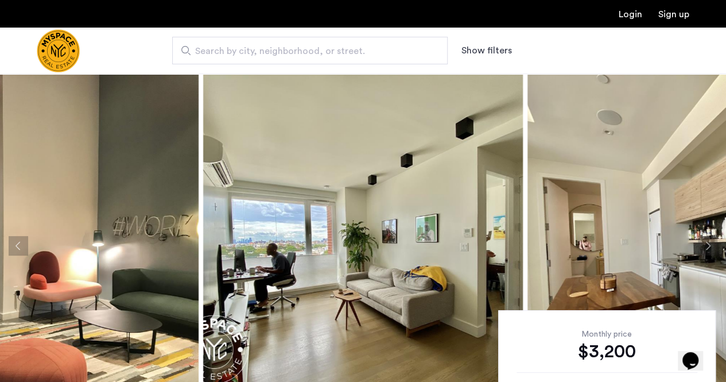
click at [319, 45] on span "Search by city, neighborhood, or street." at bounding box center [305, 51] width 221 height 14
click at [319, 45] on input "Search by city, neighborhood, or street." at bounding box center [310, 51] width 276 height 28
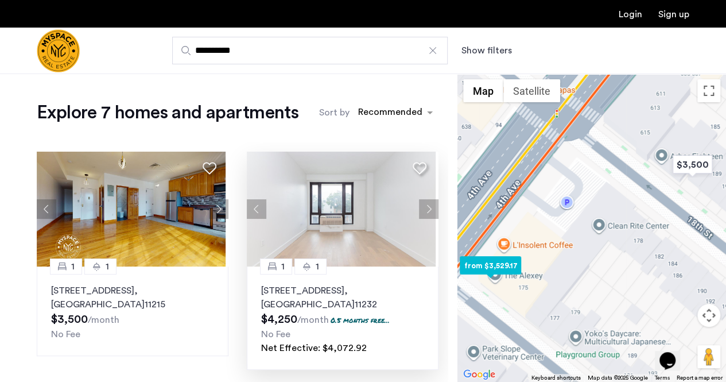
type input "**********"
